Goal: Task Accomplishment & Management: Use online tool/utility

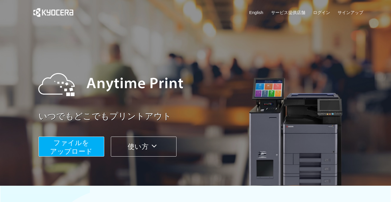
click at [78, 147] on span "ファイルを ​​アップロード" at bounding box center [71, 147] width 43 height 16
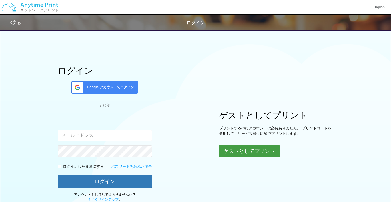
click at [238, 153] on button "ゲストとしてプリント" at bounding box center [249, 151] width 61 height 13
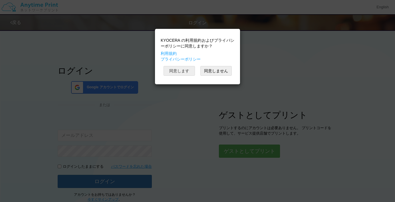
click at [177, 70] on button "同意します" at bounding box center [179, 71] width 31 height 10
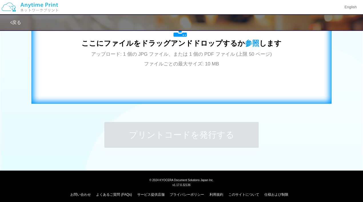
scroll to position [171, 0]
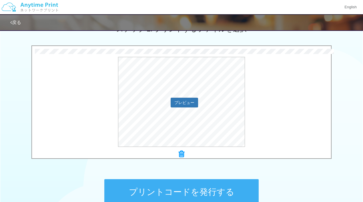
click at [259, 113] on div "プレビュー" at bounding box center [181, 102] width 299 height 90
click at [187, 102] on button "プレビュー" at bounding box center [184, 102] width 27 height 9
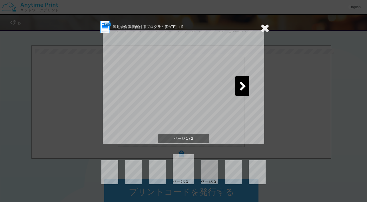
click at [244, 85] on icon at bounding box center [242, 87] width 7 height 10
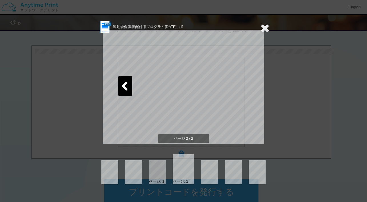
click at [266, 29] on icon at bounding box center [264, 27] width 9 height 11
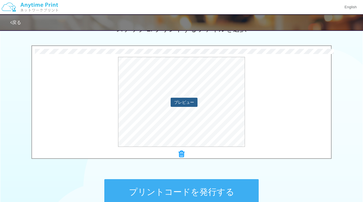
click at [187, 104] on button "プレビュー" at bounding box center [184, 102] width 27 height 9
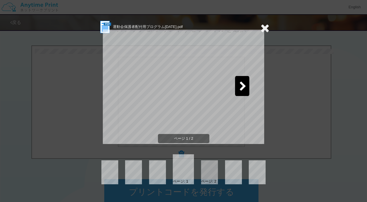
click at [242, 86] on icon at bounding box center [242, 87] width 7 height 10
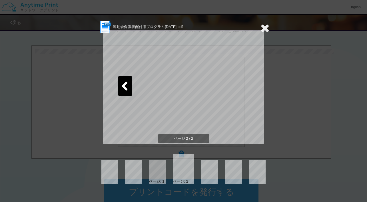
click at [266, 30] on icon at bounding box center [264, 27] width 9 height 11
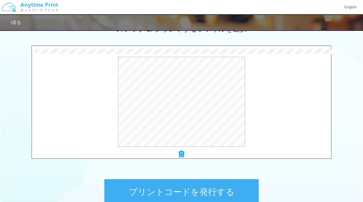
click at [193, 191] on button "プリントコードを発行する" at bounding box center [181, 192] width 154 height 26
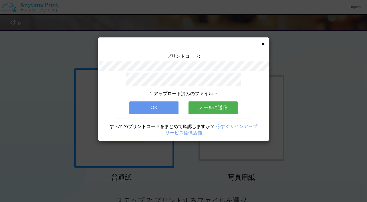
click at [215, 107] on button "メールに送信" at bounding box center [213, 107] width 49 height 13
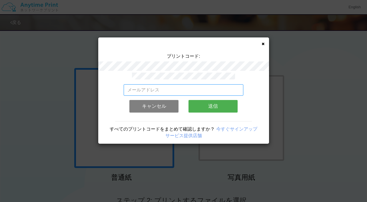
click at [191, 84] on input "email" at bounding box center [184, 89] width 120 height 11
type input "[EMAIL_ADDRESS][DOMAIN_NAME]"
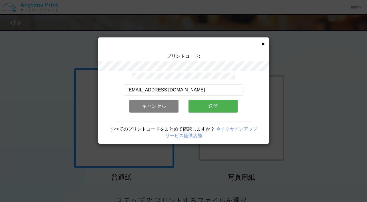
click at [213, 103] on button "送信" at bounding box center [213, 106] width 49 height 13
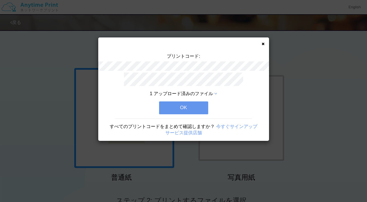
click at [201, 106] on button "OK" at bounding box center [183, 107] width 49 height 13
